Goal: Task Accomplishment & Management: Use online tool/utility

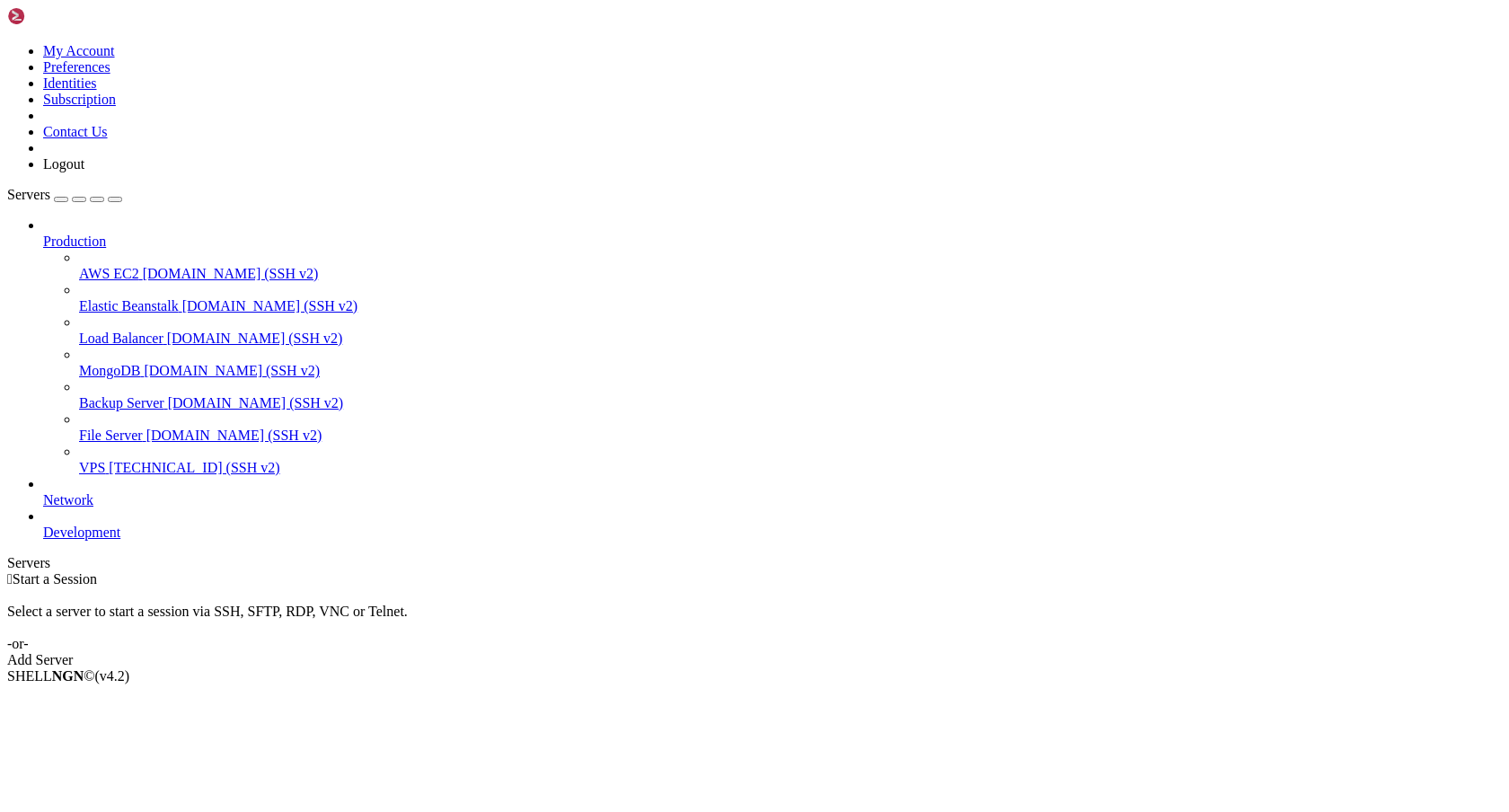
click at [115, 460] on span "[TECHNICAL_ID] (SSH v2)" at bounding box center [194, 468] width 170 height 15
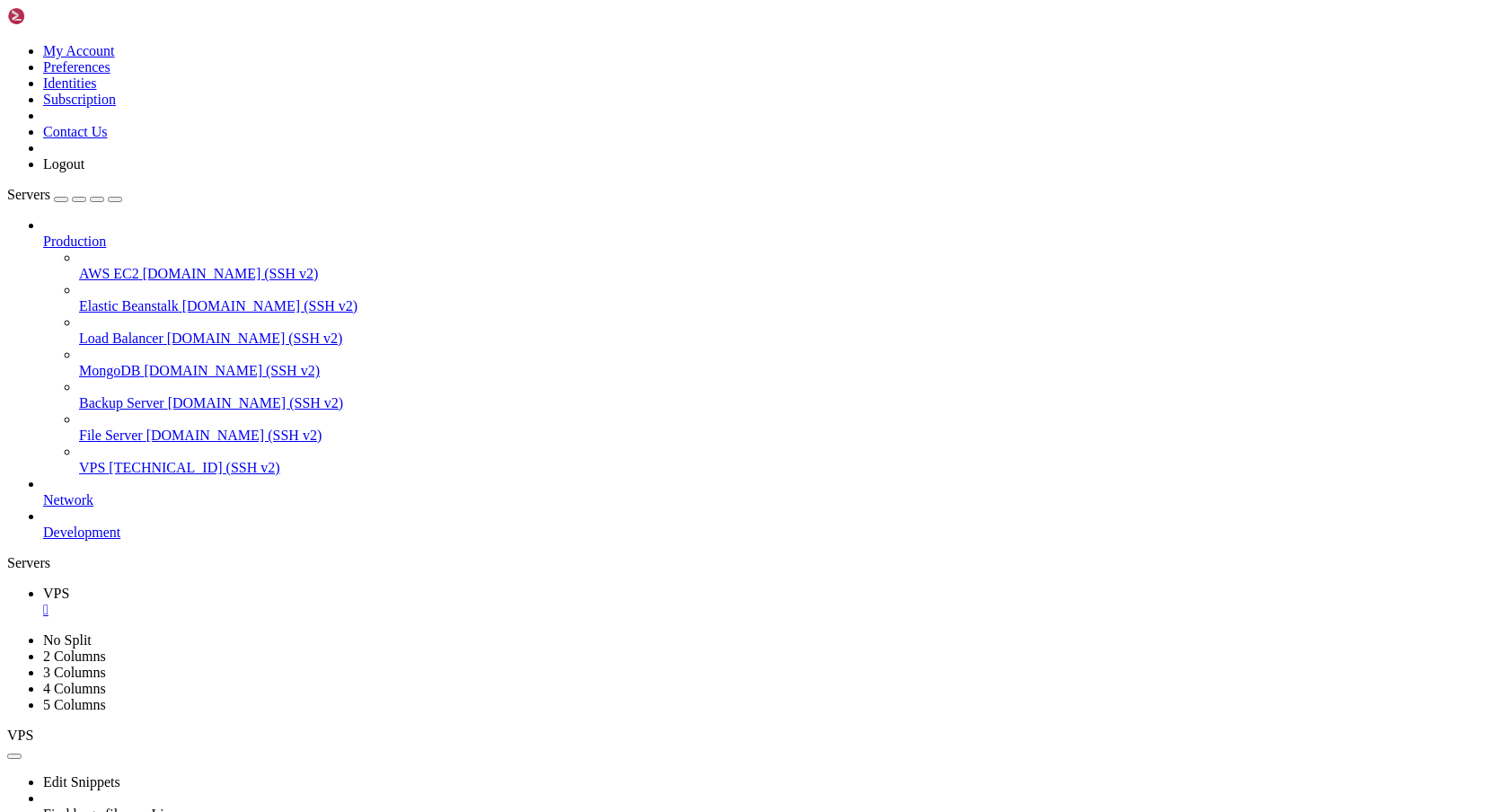
drag, startPoint x: 16, startPoint y: 1234, endPoint x: 297, endPoint y: 1587, distance: 451.2
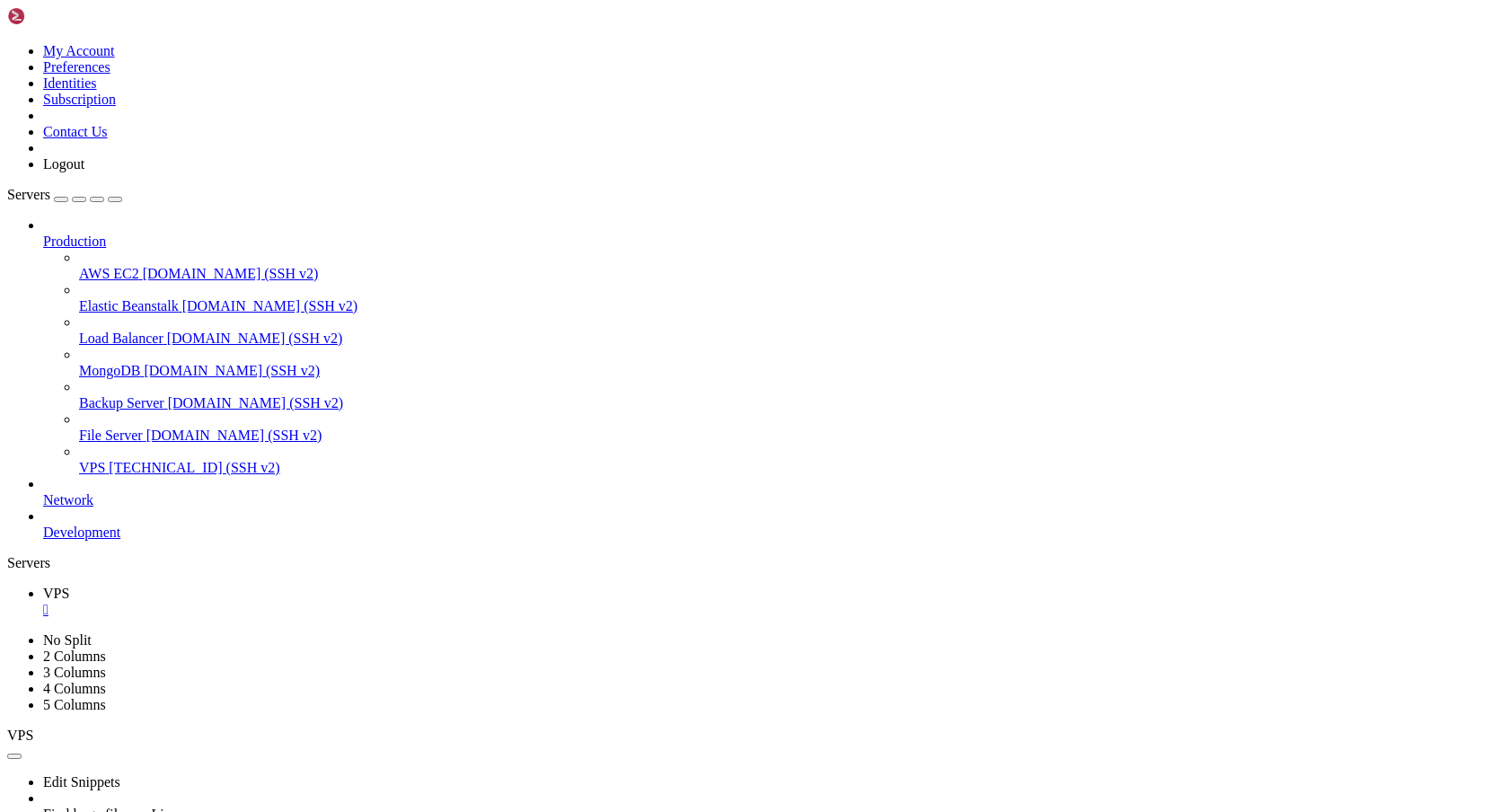
copy div "root@ubuntu:~/var/www/bizeelike# git pull origin main remote: Total 51 (delta 4…"
drag, startPoint x: 33, startPoint y: 1103, endPoint x: 365, endPoint y: 1124, distance: 332.7
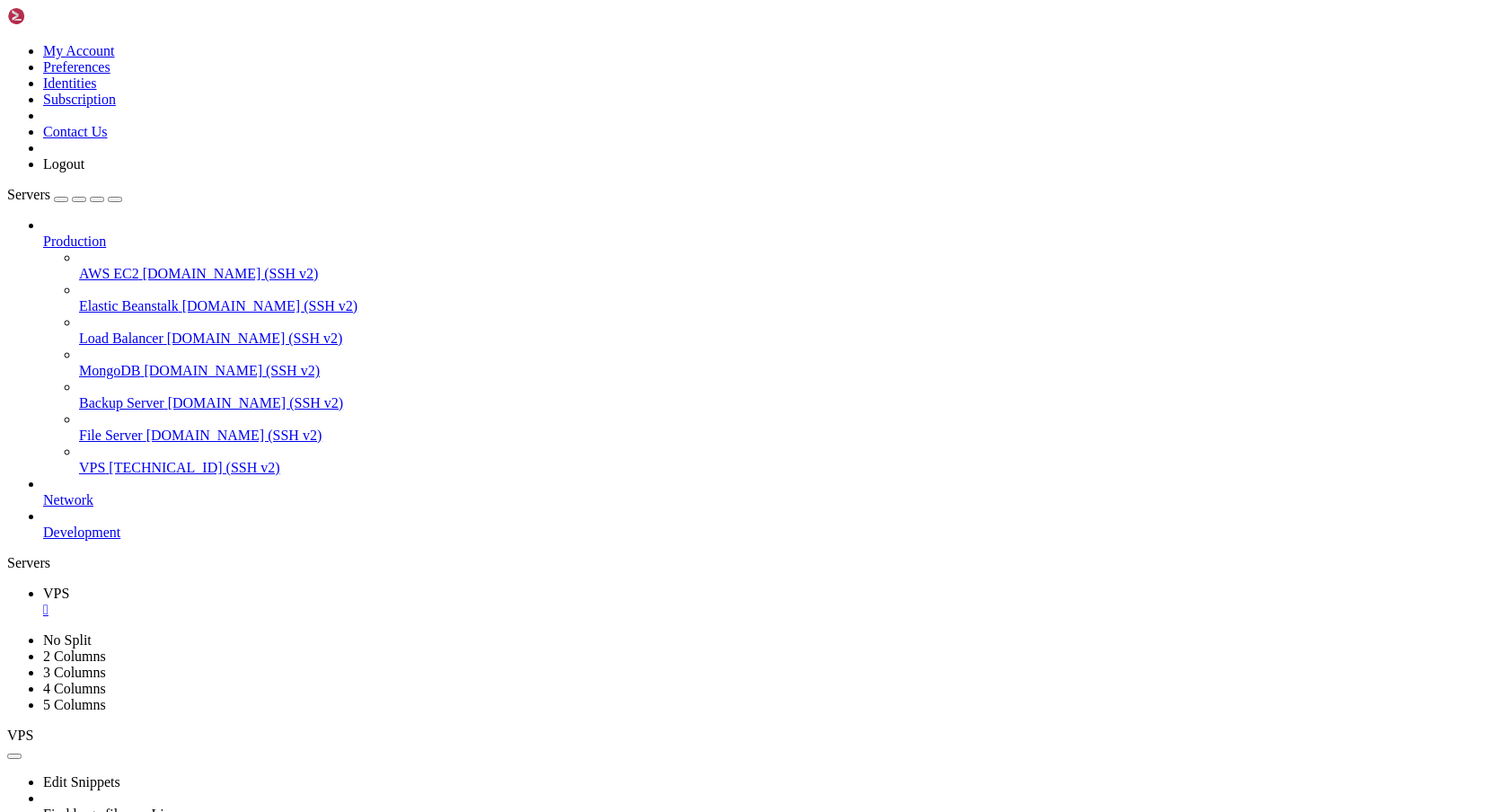
drag, startPoint x: 15, startPoint y: 1009, endPoint x: 307, endPoint y: 1576, distance: 637.8
copy div "root@ubuntu:~/var/www/bizeelike# git pull origin main Username for '[URL][DOMAI…"
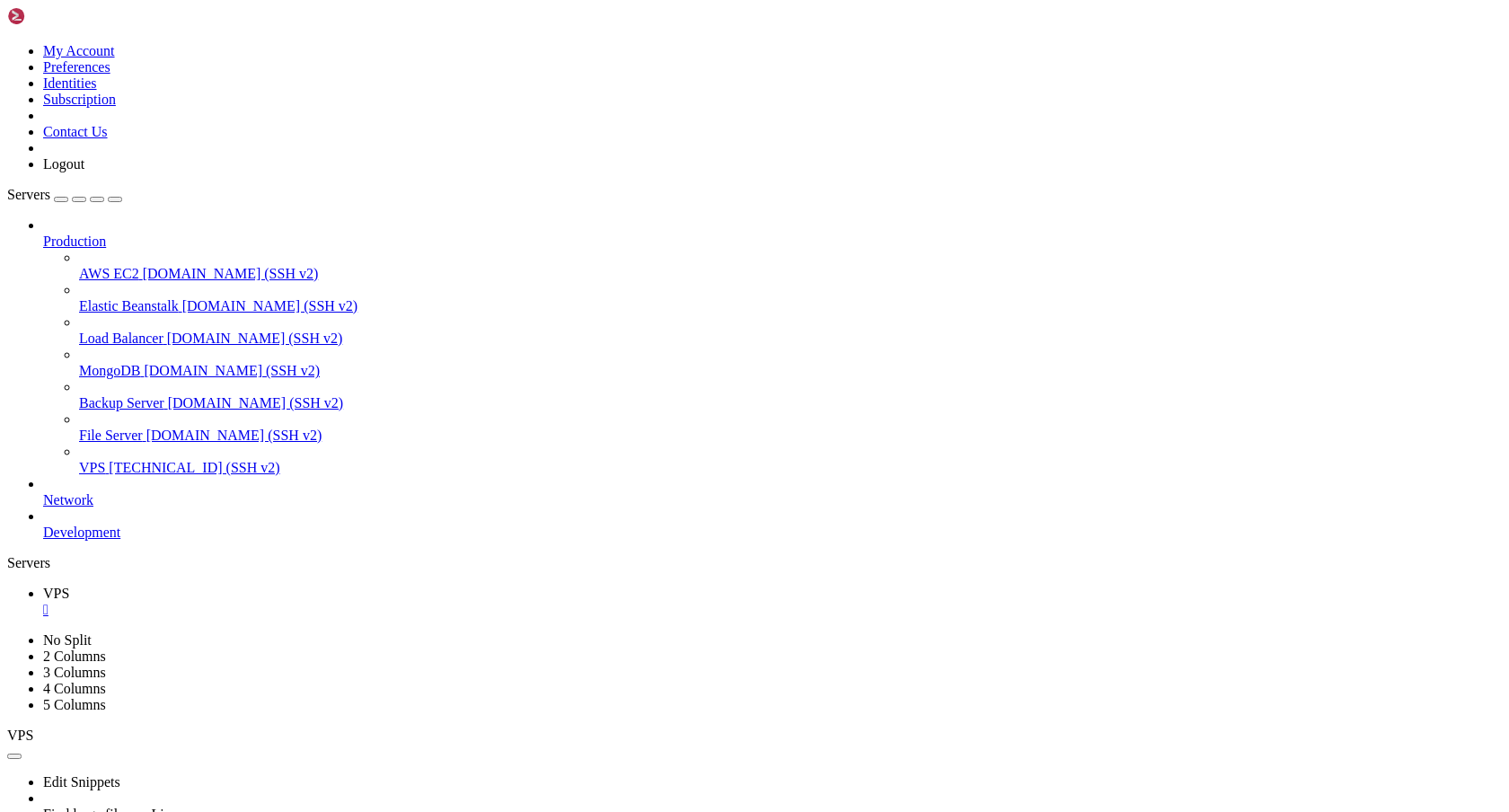
scroll to position [5750, 0]
drag, startPoint x: 272, startPoint y: 1516, endPoint x: 687, endPoint y: 1519, distance: 415.0
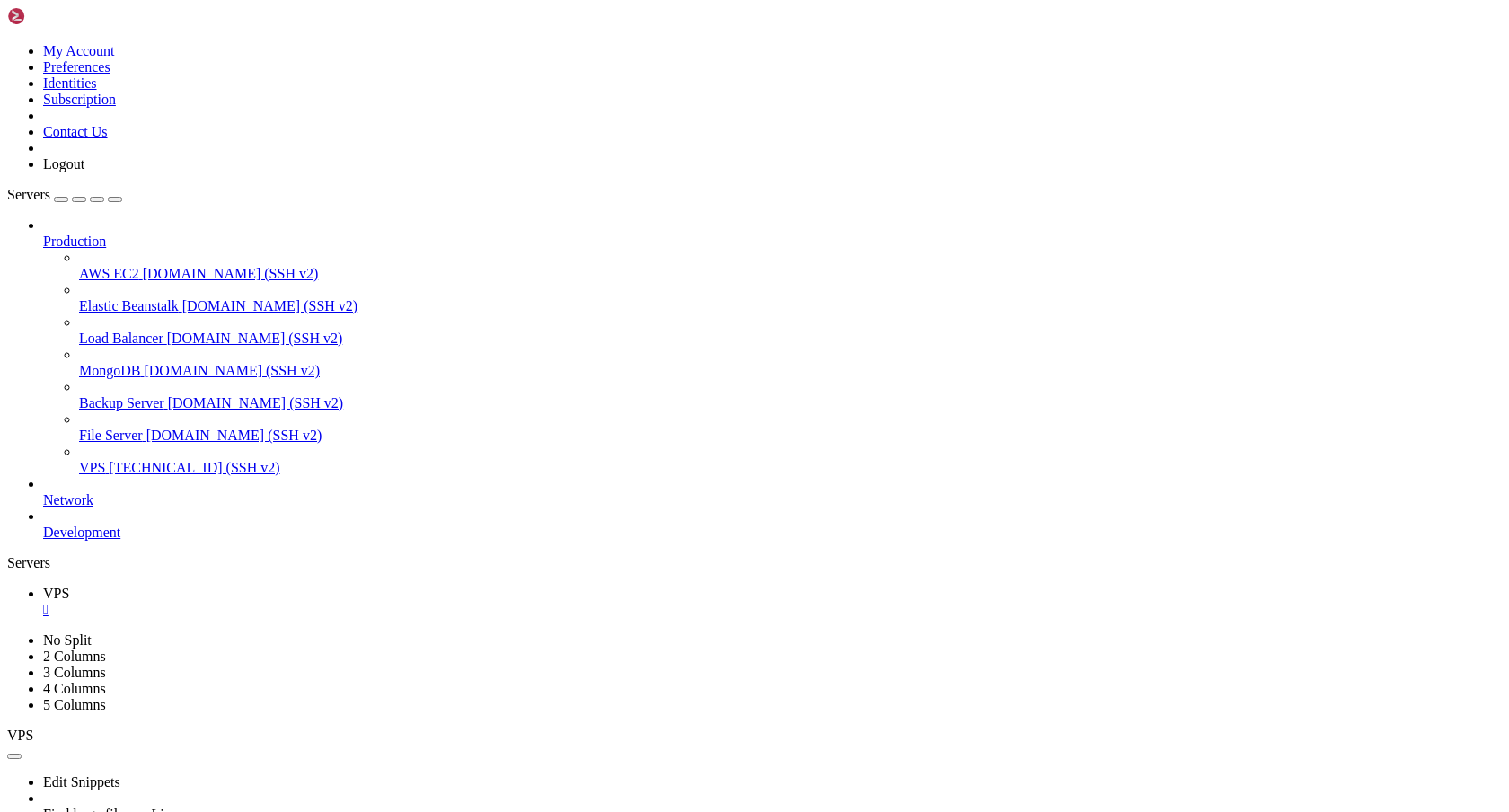
copy x-row "docker-compose exec app php artisan config:clear"
